Goal: Register for event/course

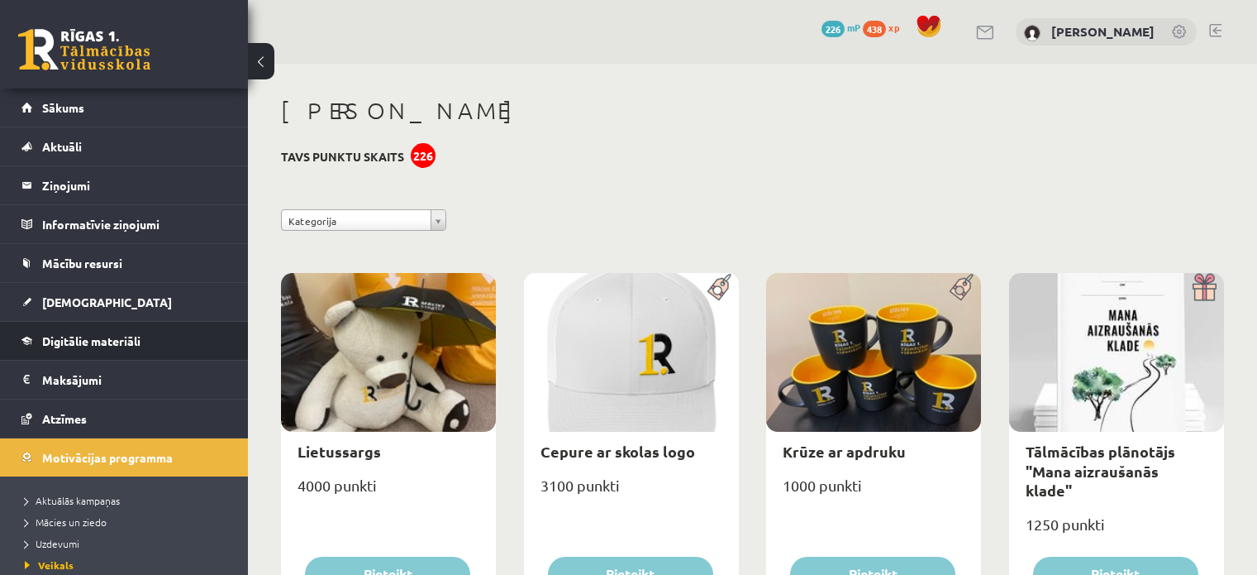
scroll to position [973, 0]
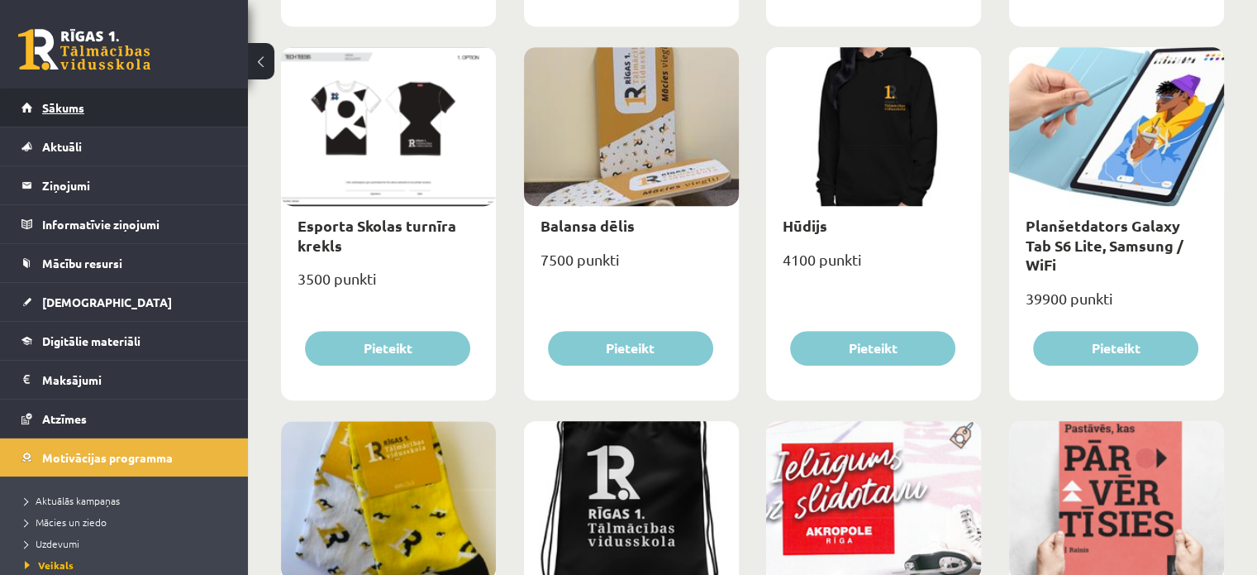
click at [116, 102] on link "Sākums" at bounding box center [124, 107] width 206 height 38
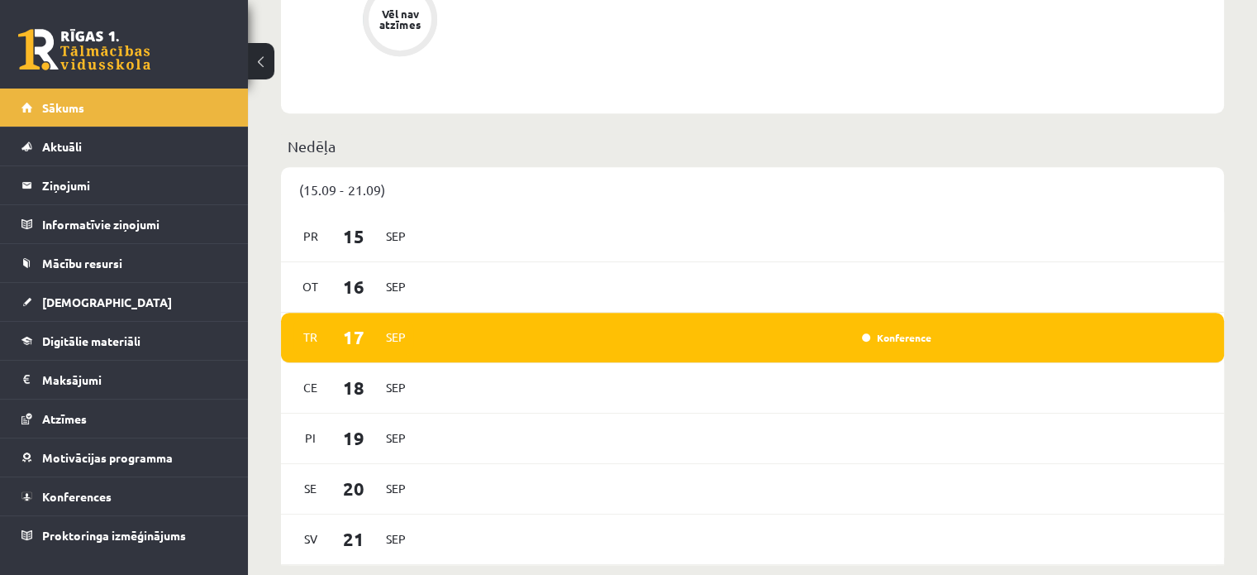
scroll to position [902, 0]
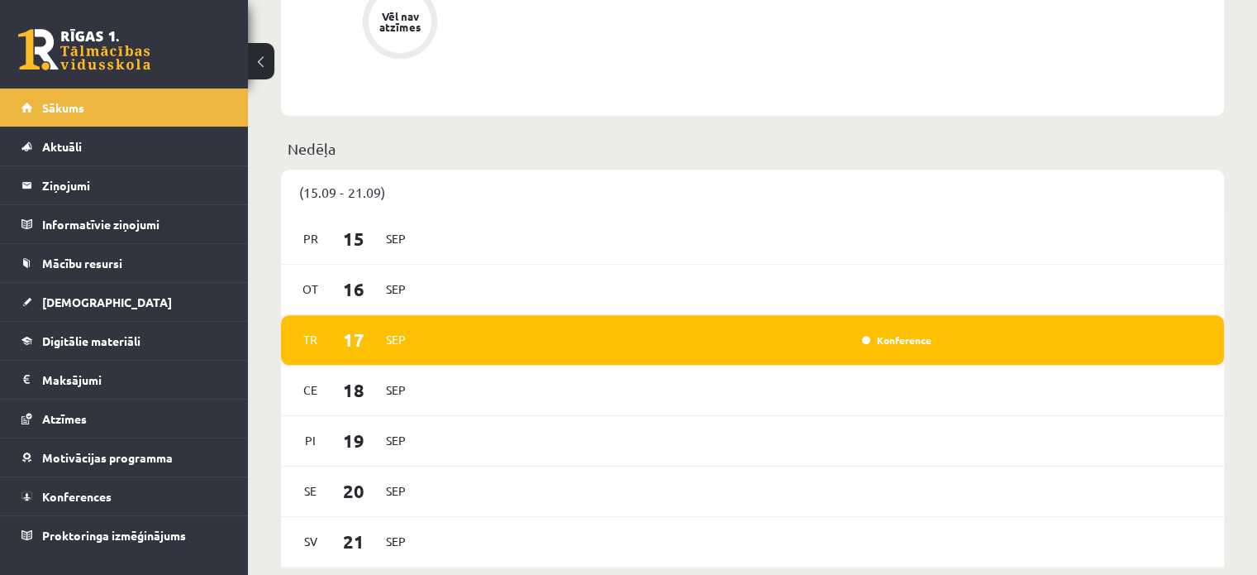
click at [881, 332] on div "Konference" at bounding box center [682, 340] width 512 height 18
click at [895, 348] on div "Konference" at bounding box center [895, 340] width 83 height 17
click at [892, 339] on link "Konference" at bounding box center [896, 339] width 69 height 13
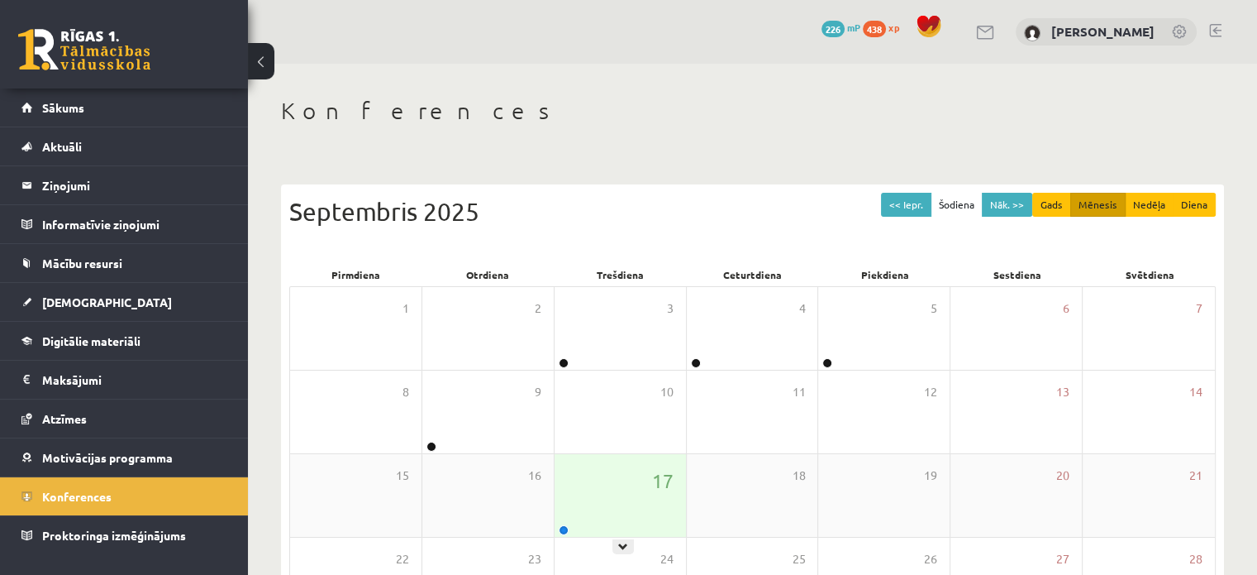
click at [623, 508] on div "17" at bounding box center [620, 495] width 131 height 83
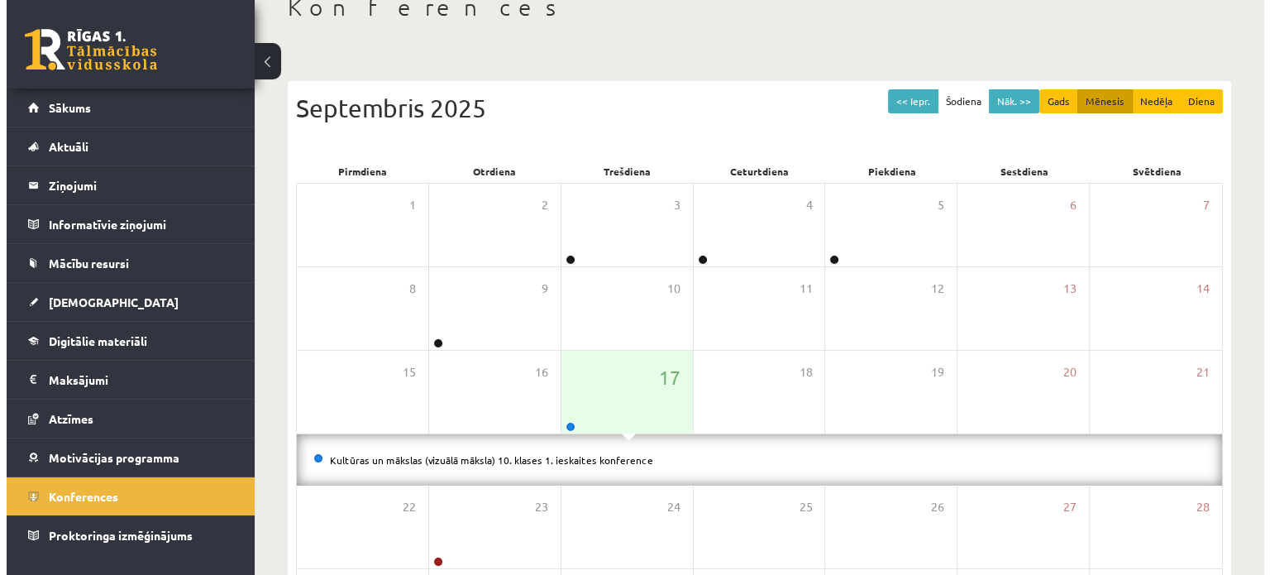
scroll to position [116, 0]
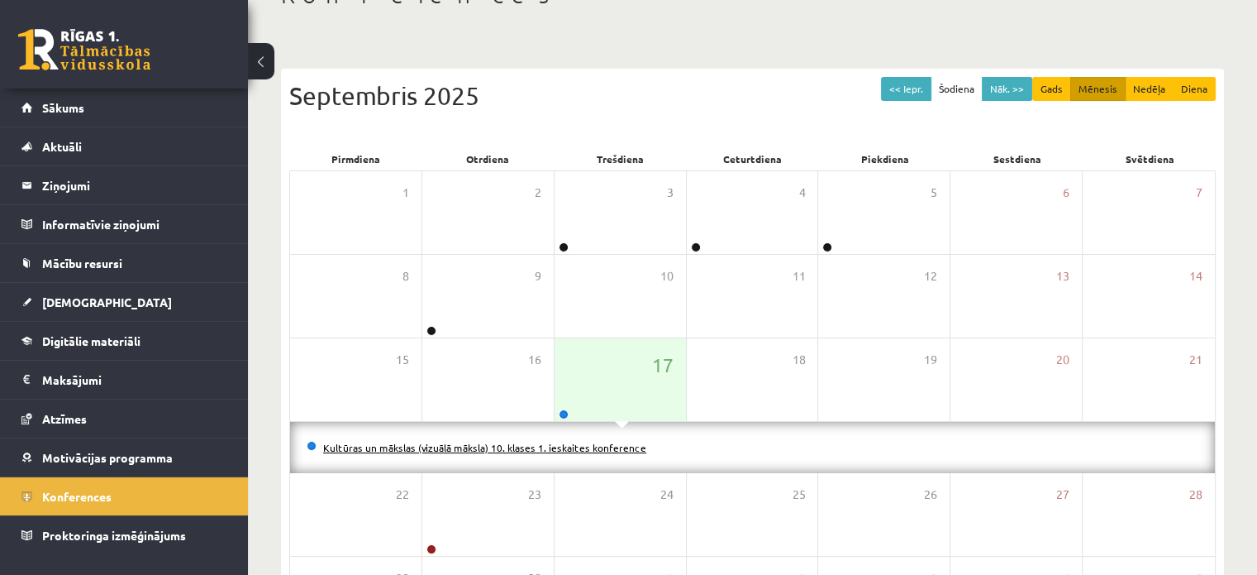
click at [563, 444] on link "Kultūras un mākslas (vizuālā māksla) 10. klases 1. ieskaites konference" at bounding box center [484, 447] width 323 height 13
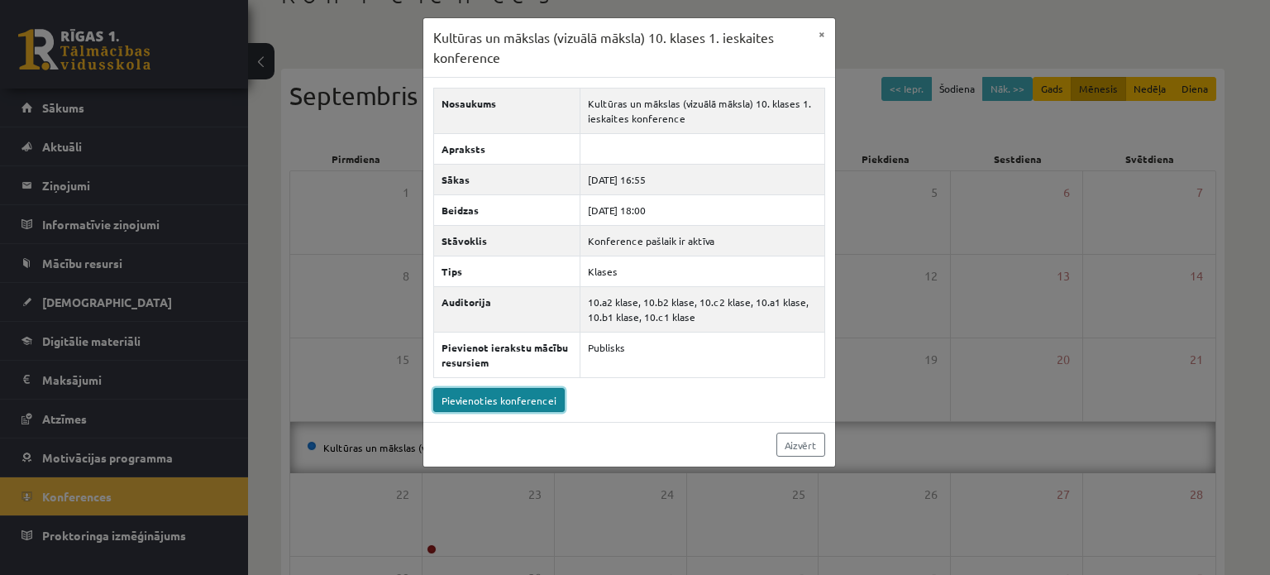
click at [504, 401] on link "Pievienoties konferencei" at bounding box center [498, 400] width 131 height 24
click at [542, 399] on link "Pievienoties konferencei" at bounding box center [498, 400] width 131 height 24
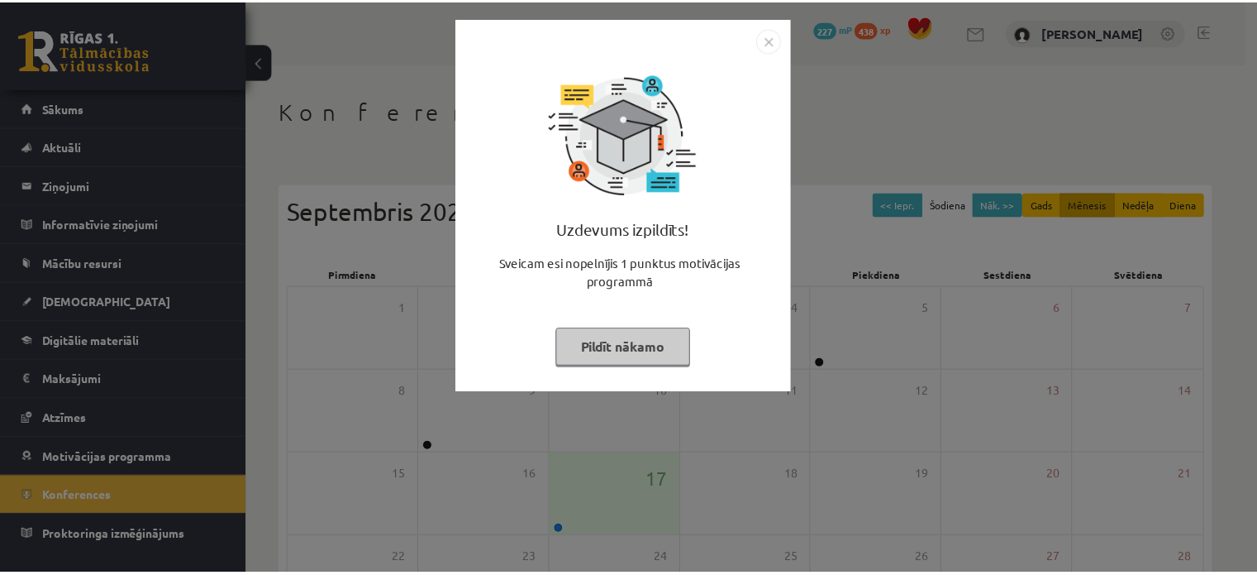
scroll to position [115, 0]
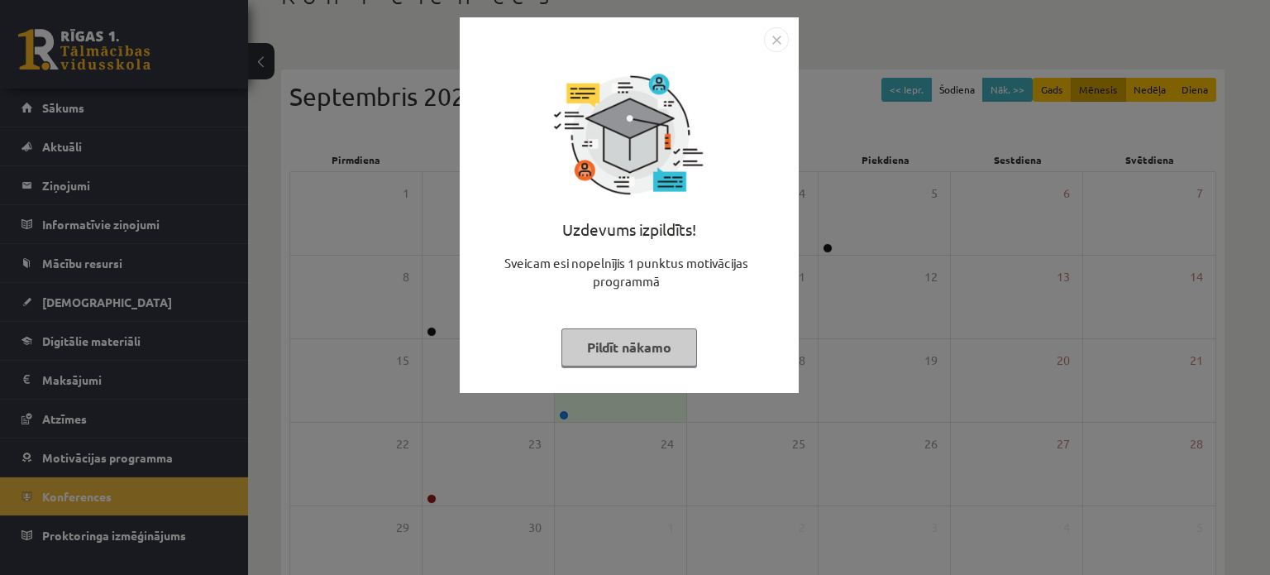
click at [771, 32] on img "Close" at bounding box center [776, 39] width 25 height 25
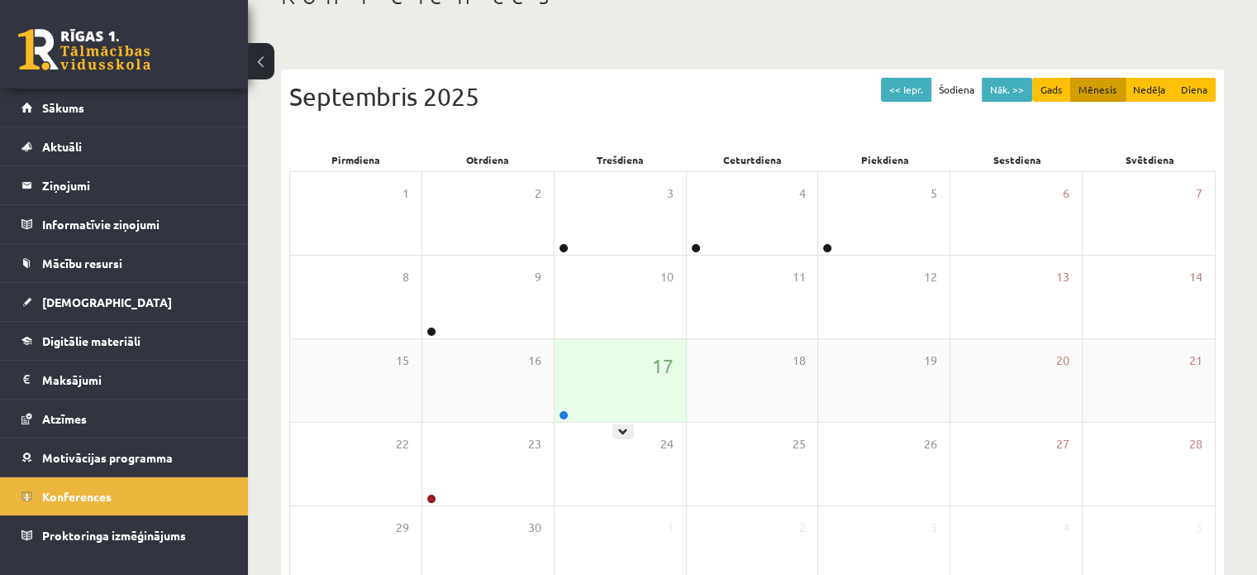
click at [641, 356] on div "17" at bounding box center [620, 380] width 131 height 83
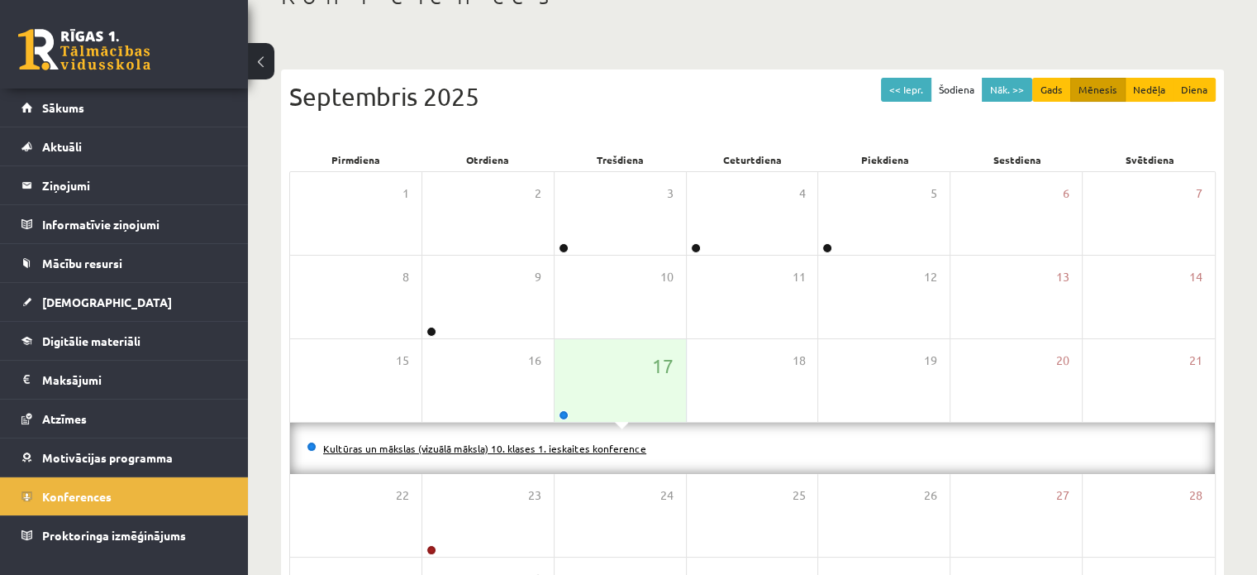
click at [602, 446] on link "Kultūras un mākslas (vizuālā māksla) 10. klases 1. ieskaites konference" at bounding box center [484, 447] width 323 height 13
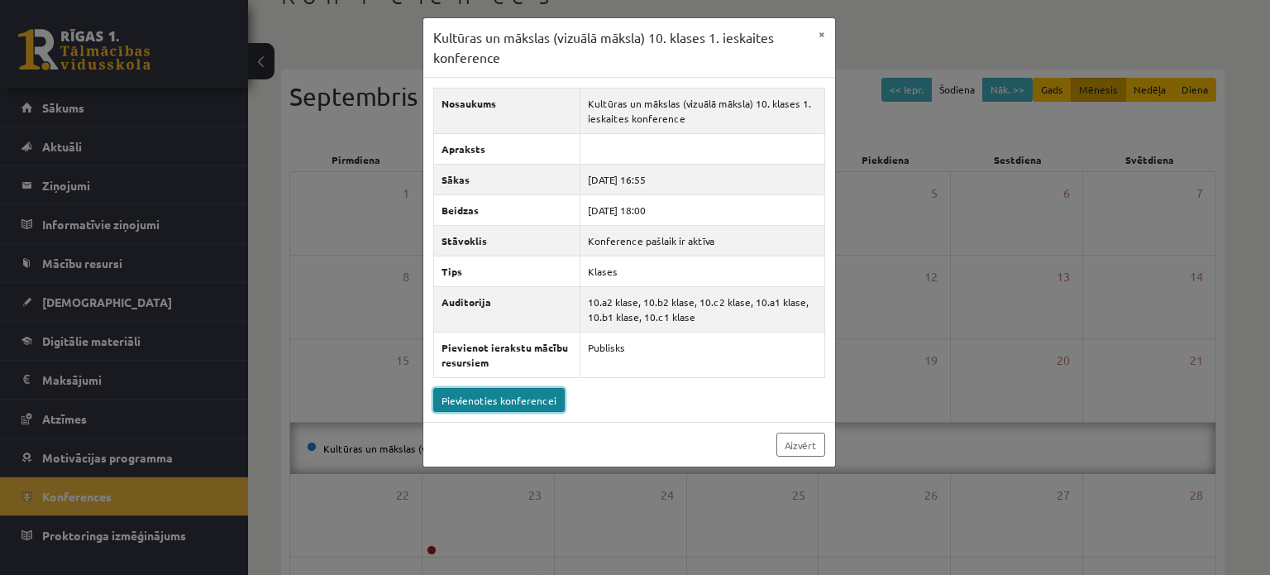
click at [536, 393] on link "Pievienoties konferencei" at bounding box center [498, 400] width 131 height 24
click at [816, 33] on button "×" at bounding box center [822, 33] width 26 height 31
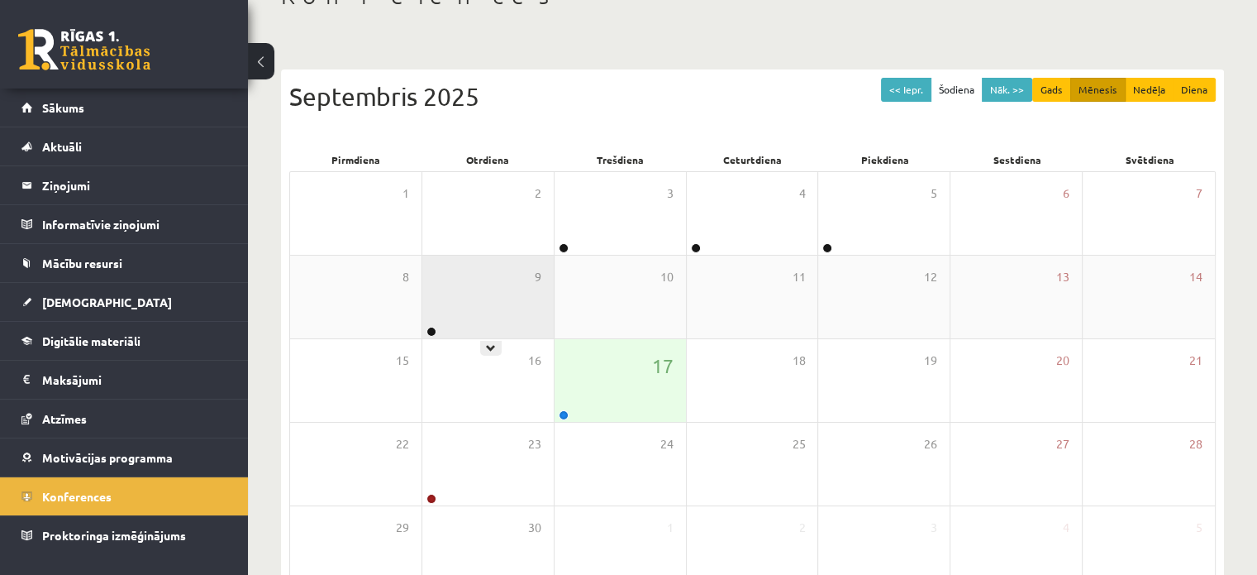
click at [456, 308] on div "9" at bounding box center [487, 296] width 131 height 83
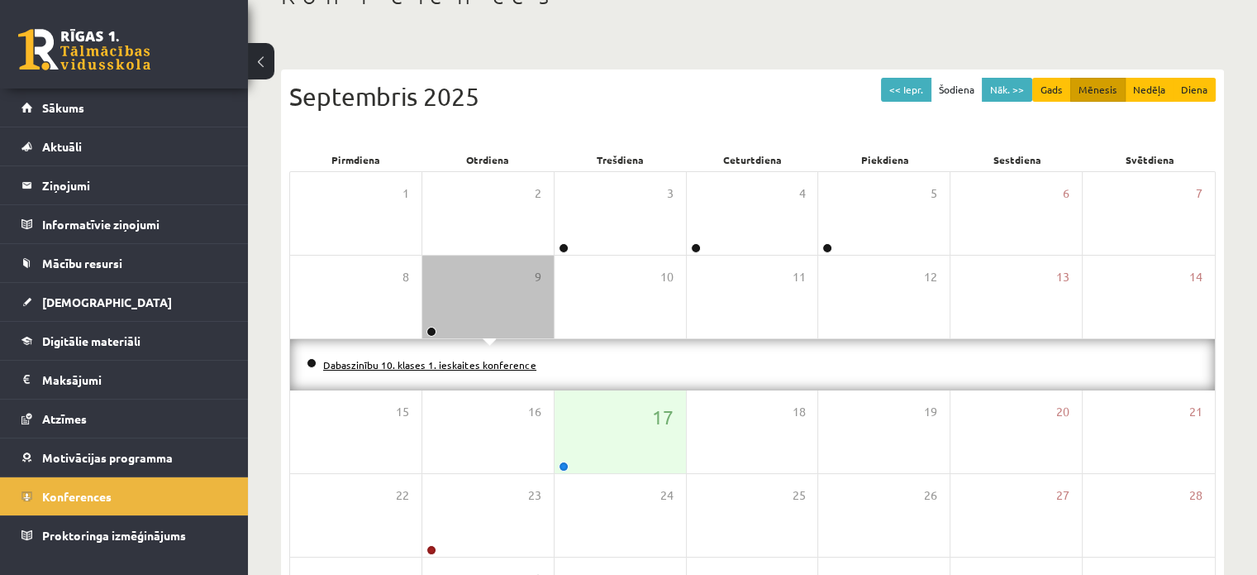
click at [456, 363] on link "Dabaszinību 10. klases 1. ieskaites konference" at bounding box center [429, 364] width 213 height 13
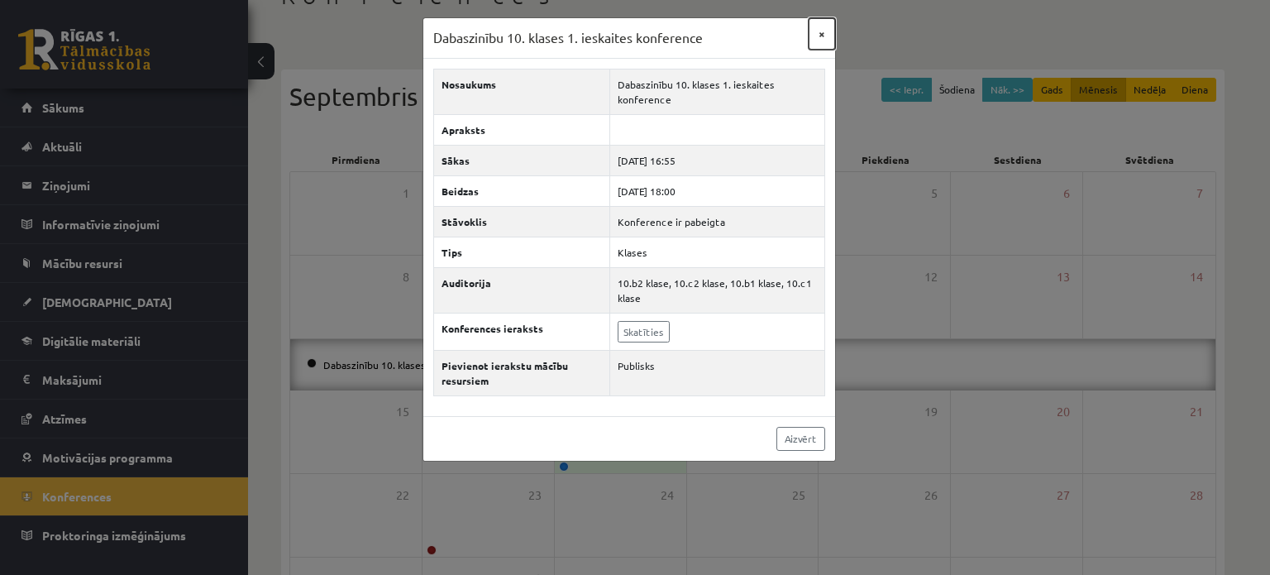
click at [823, 32] on button "×" at bounding box center [822, 33] width 26 height 31
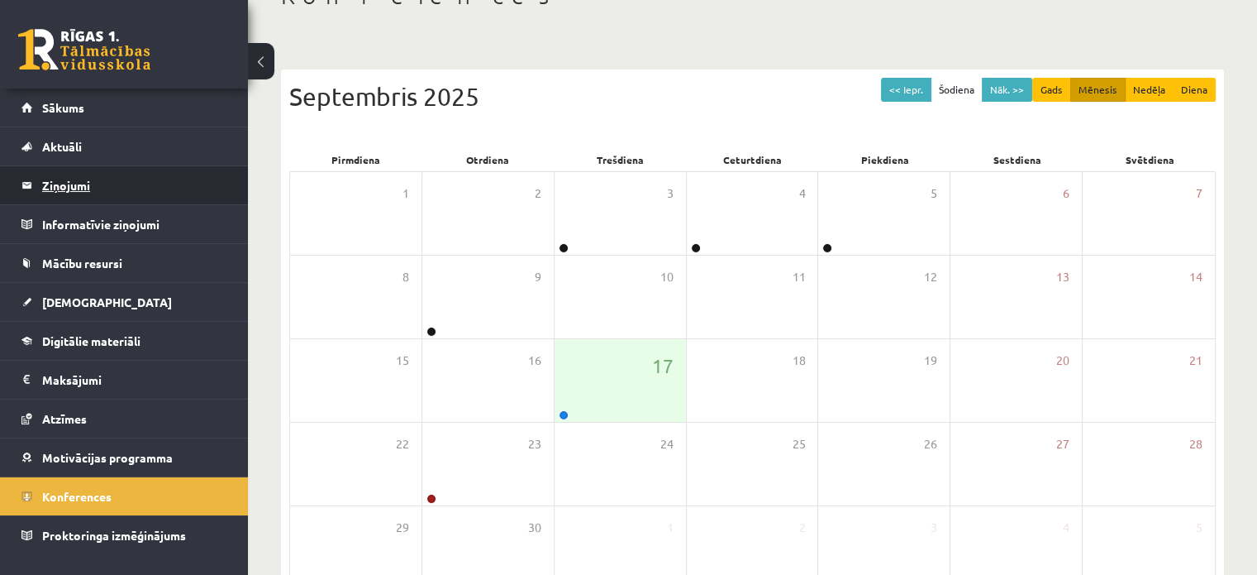
click at [89, 189] on legend "Ziņojumi 0" at bounding box center [134, 185] width 185 height 38
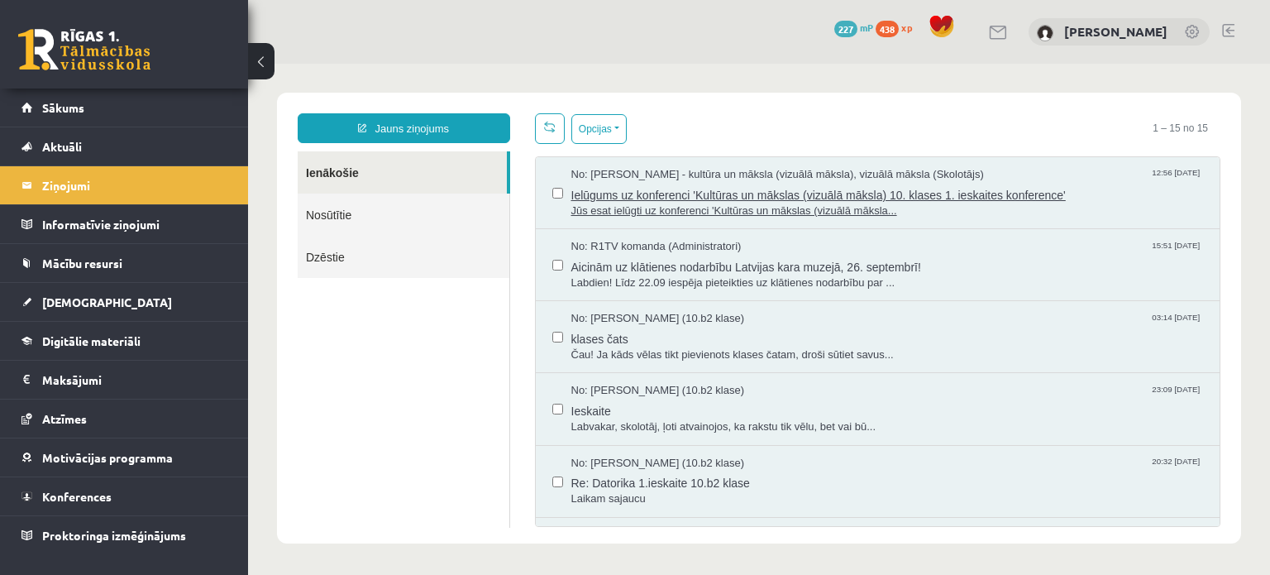
click at [598, 177] on span "No: Ilze Kolka - kultūra un māksla (vizuālā māksla), vizuālā māksla (Skolotājs)" at bounding box center [777, 175] width 413 height 16
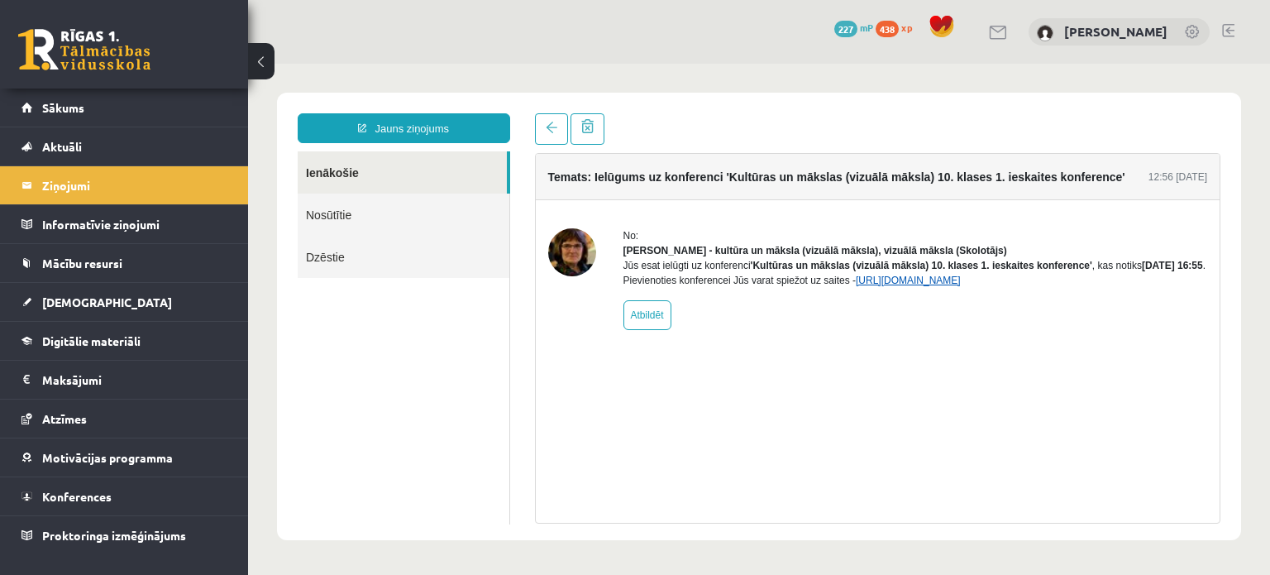
click at [961, 286] on link "https://eskola.r1tv.lv/conferences/4499/join" at bounding box center [908, 280] width 105 height 12
